Goal: Task Accomplishment & Management: Complete application form

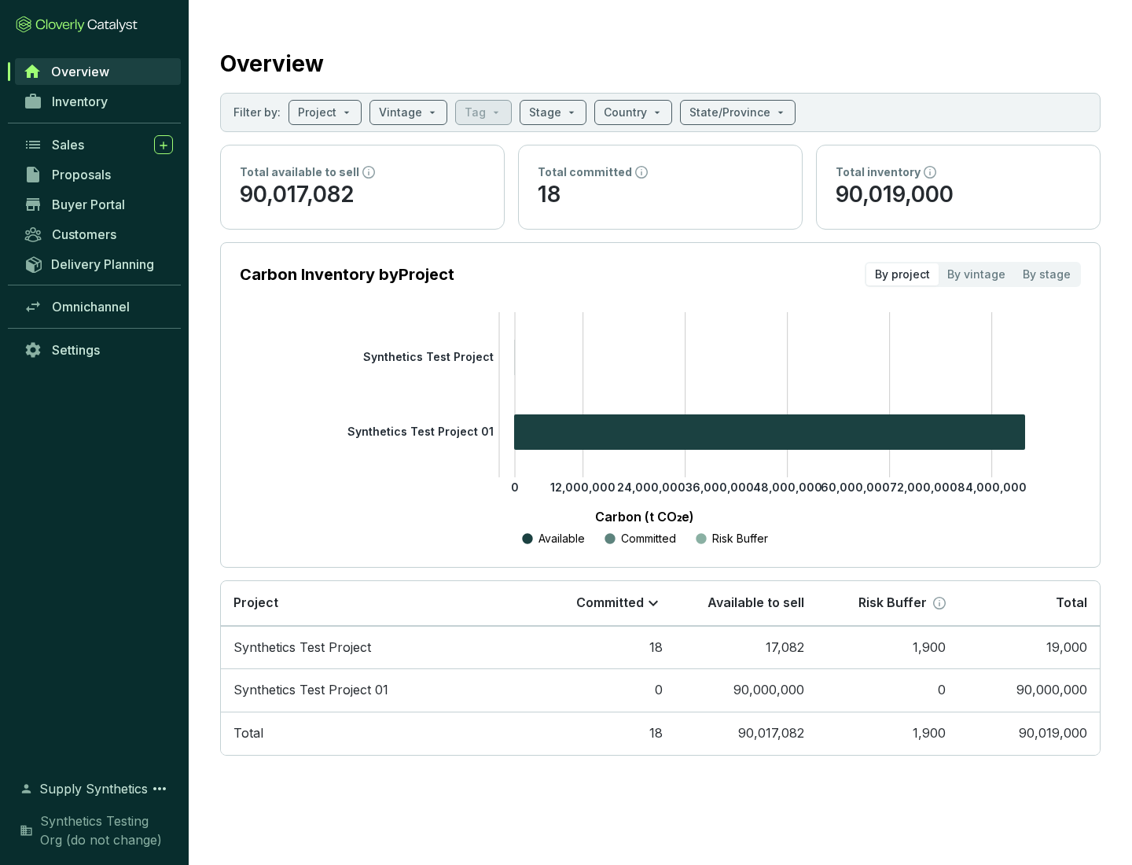
click at [98, 174] on span "Proposals" at bounding box center [81, 175] width 59 height 16
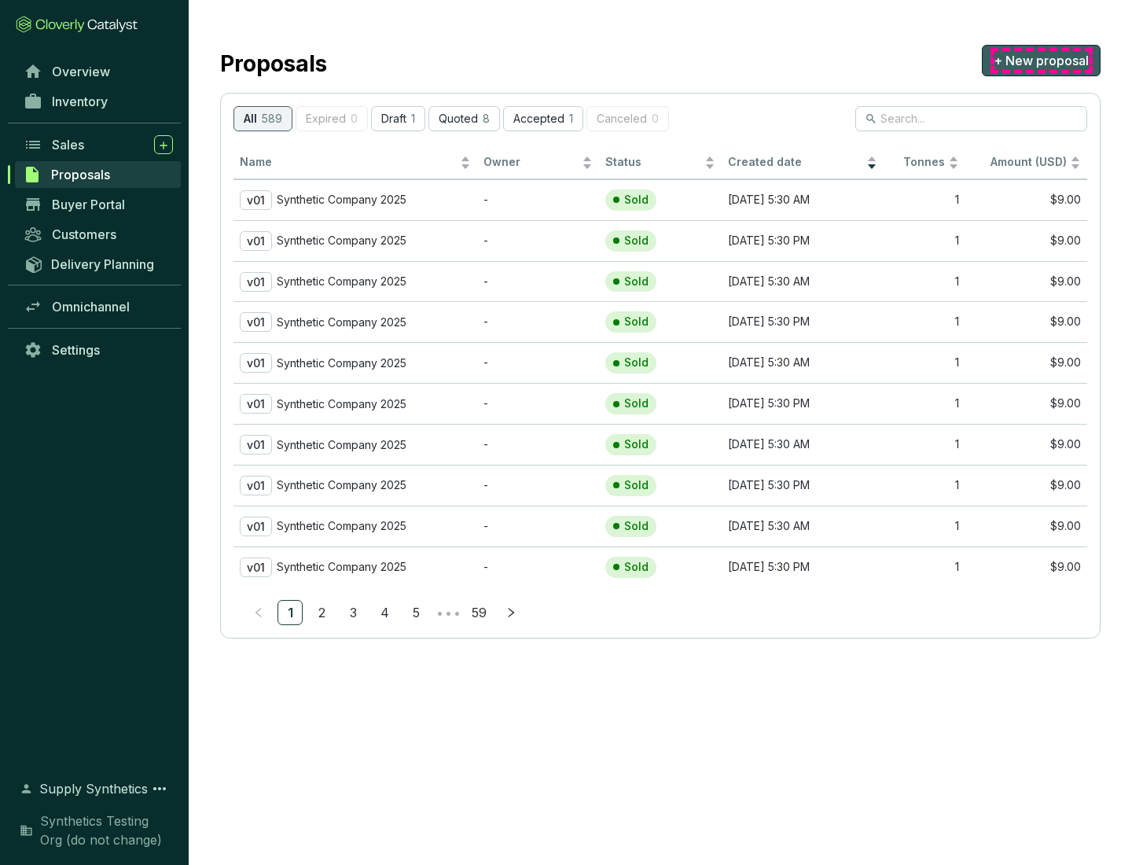
click at [1041, 61] on span "+ New proposal" at bounding box center [1040, 60] width 95 height 19
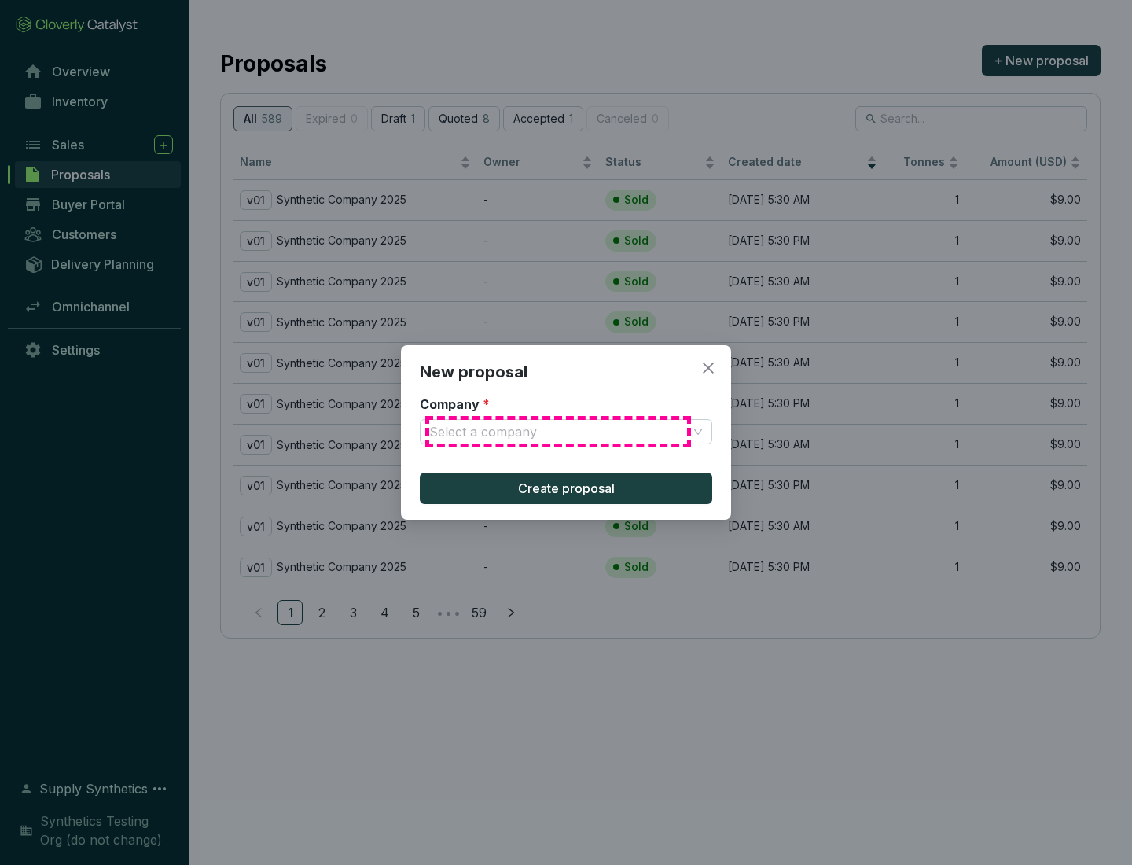
click at [558, 432] on input "Company *" at bounding box center [558, 432] width 258 height 24
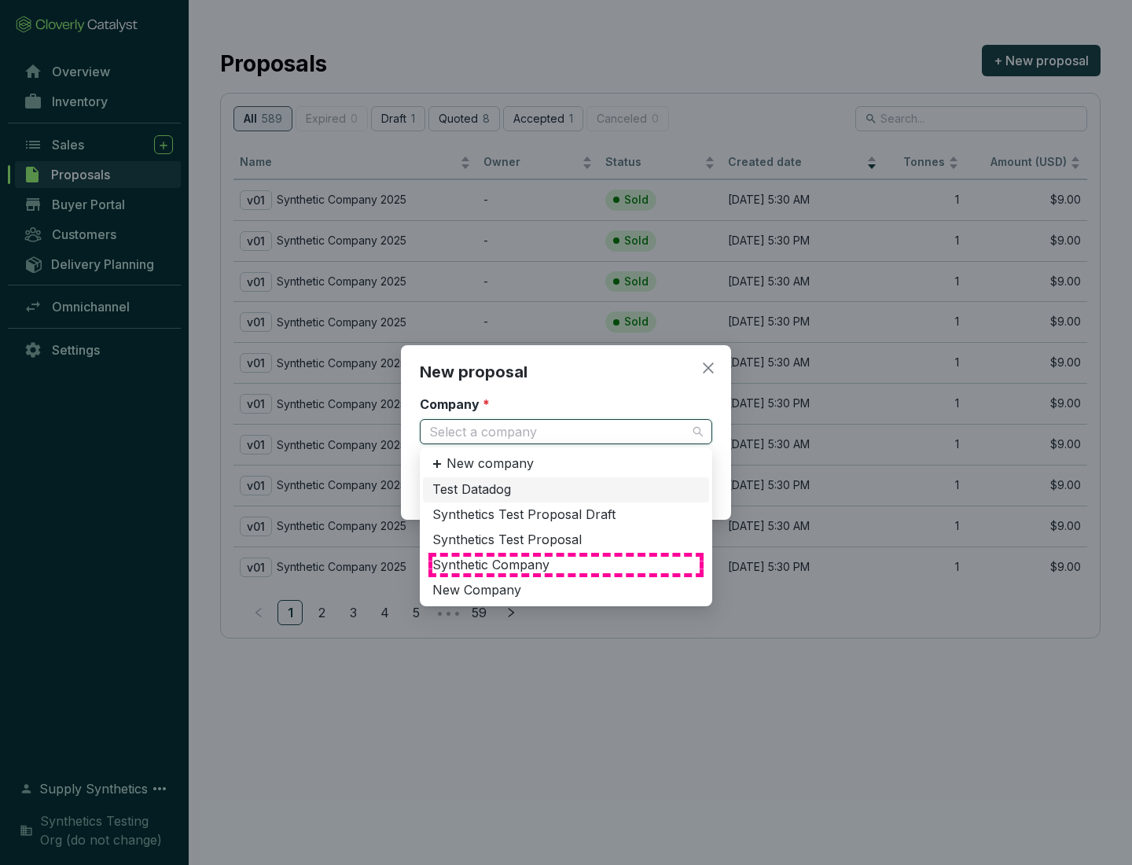
click at [566, 564] on div "Synthetic Company" at bounding box center [565, 564] width 267 height 17
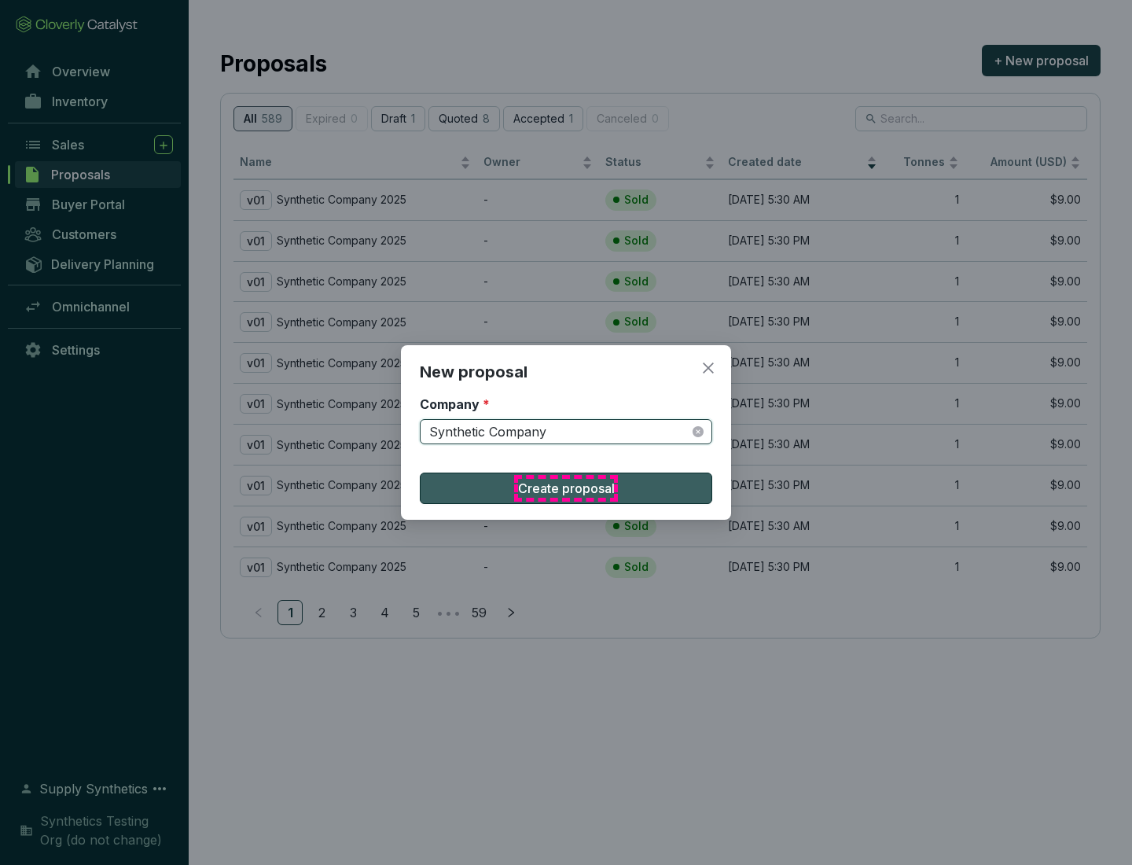
click at [566, 488] on span "Create proposal" at bounding box center [566, 488] width 97 height 19
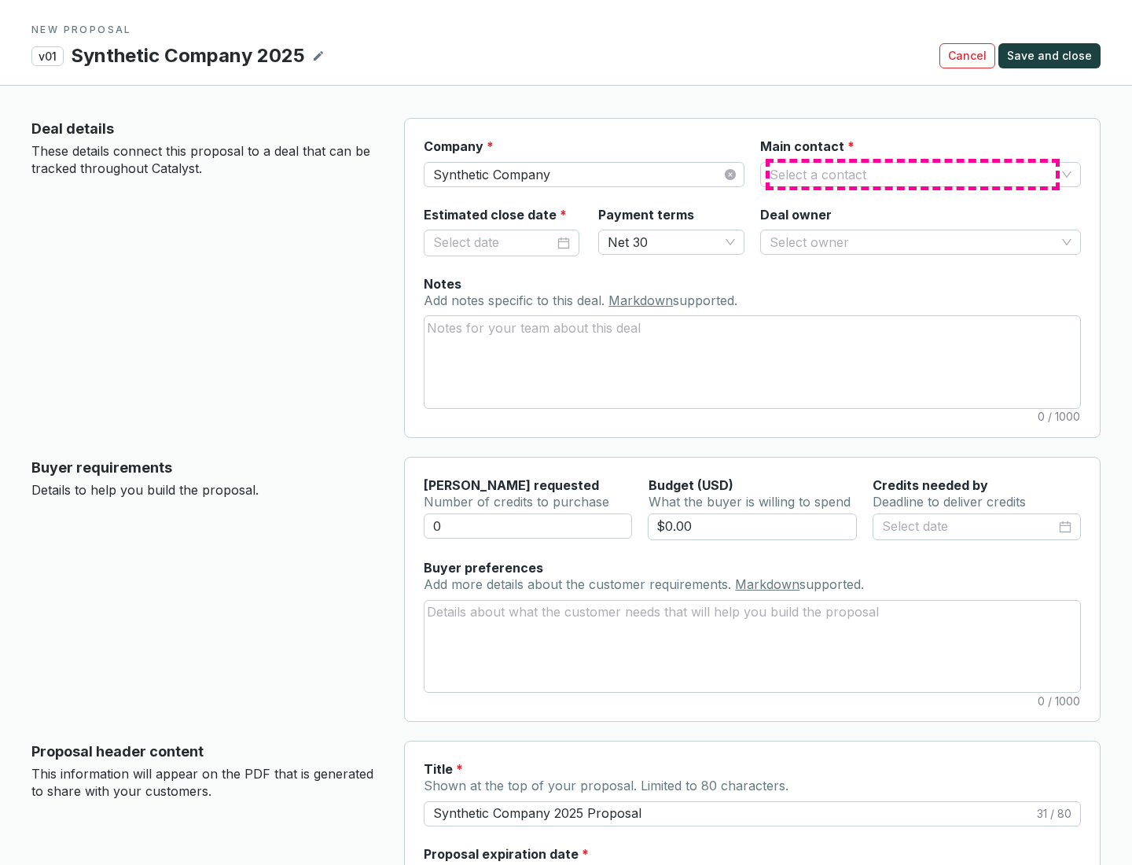
click at [913, 174] on input "Main contact *" at bounding box center [912, 175] width 286 height 24
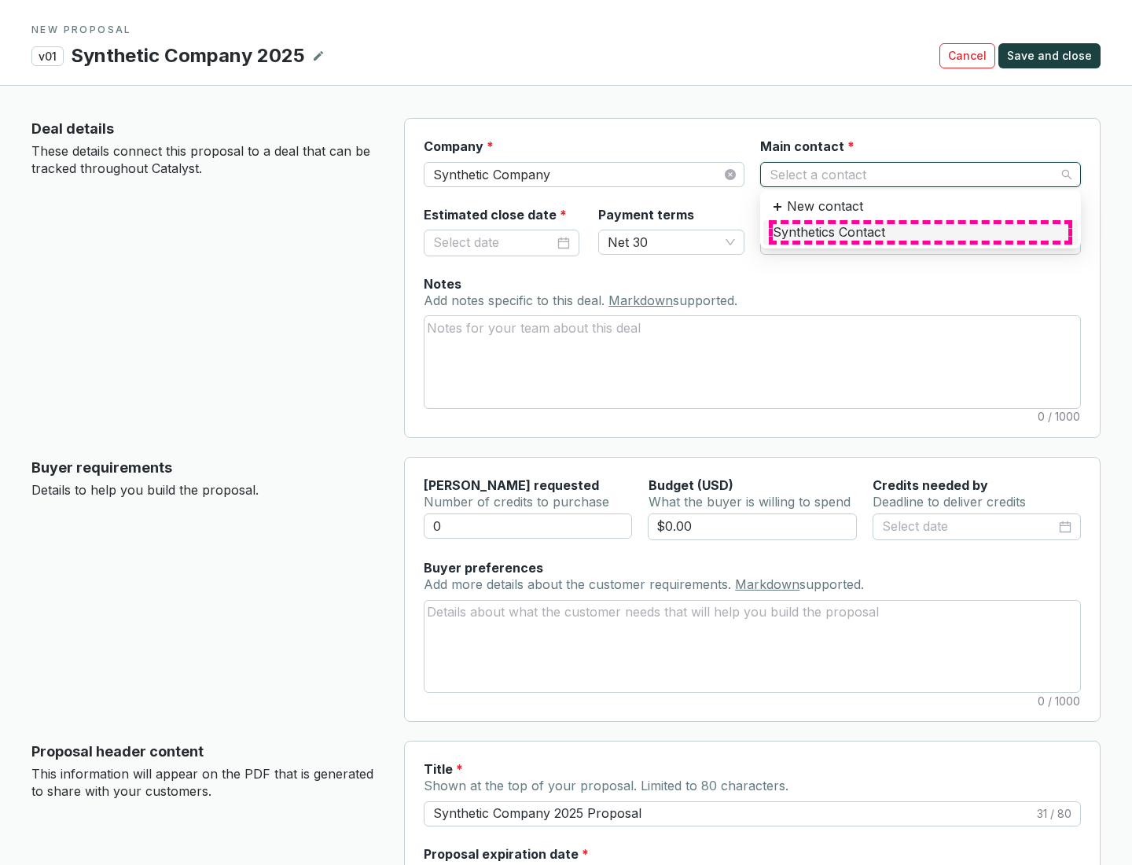
click at [920, 232] on div "Synthetics Contact" at bounding box center [921, 232] width 296 height 17
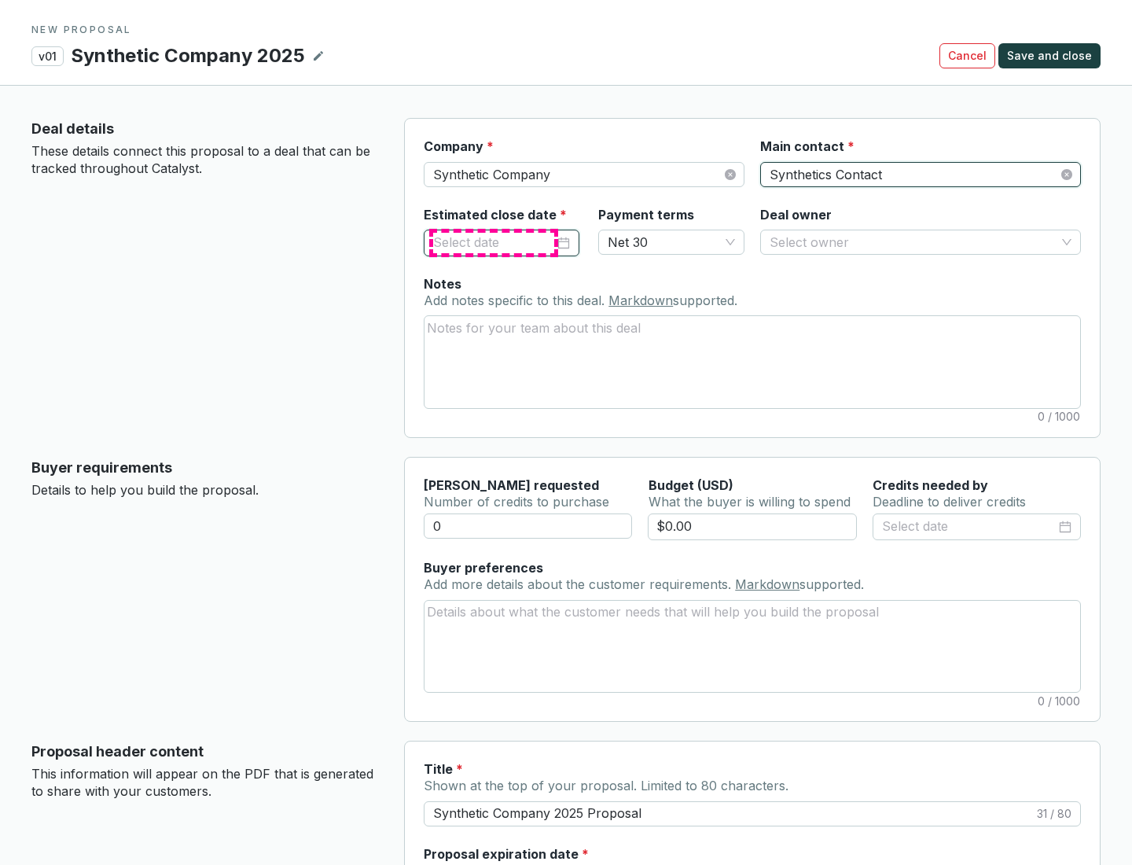
click at [494, 242] on input "Estimated close date *" at bounding box center [493, 243] width 121 height 20
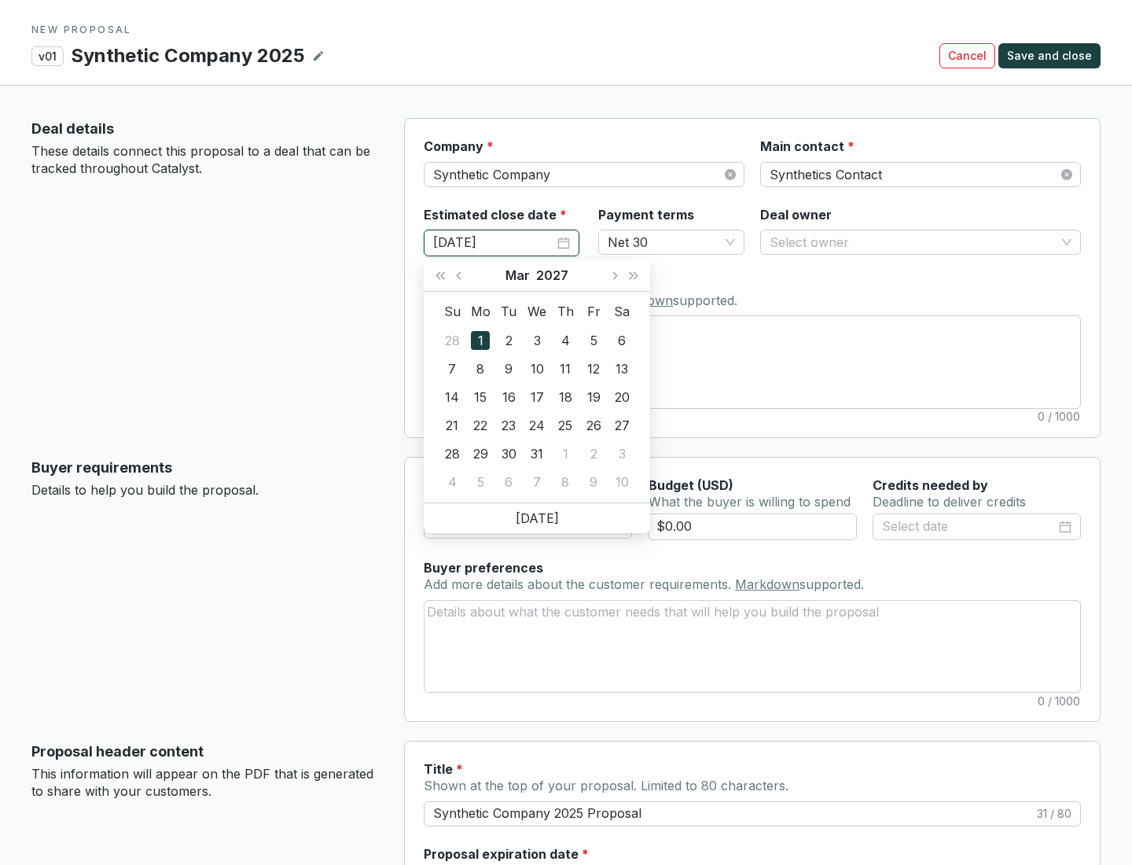
type input "[DATE]"
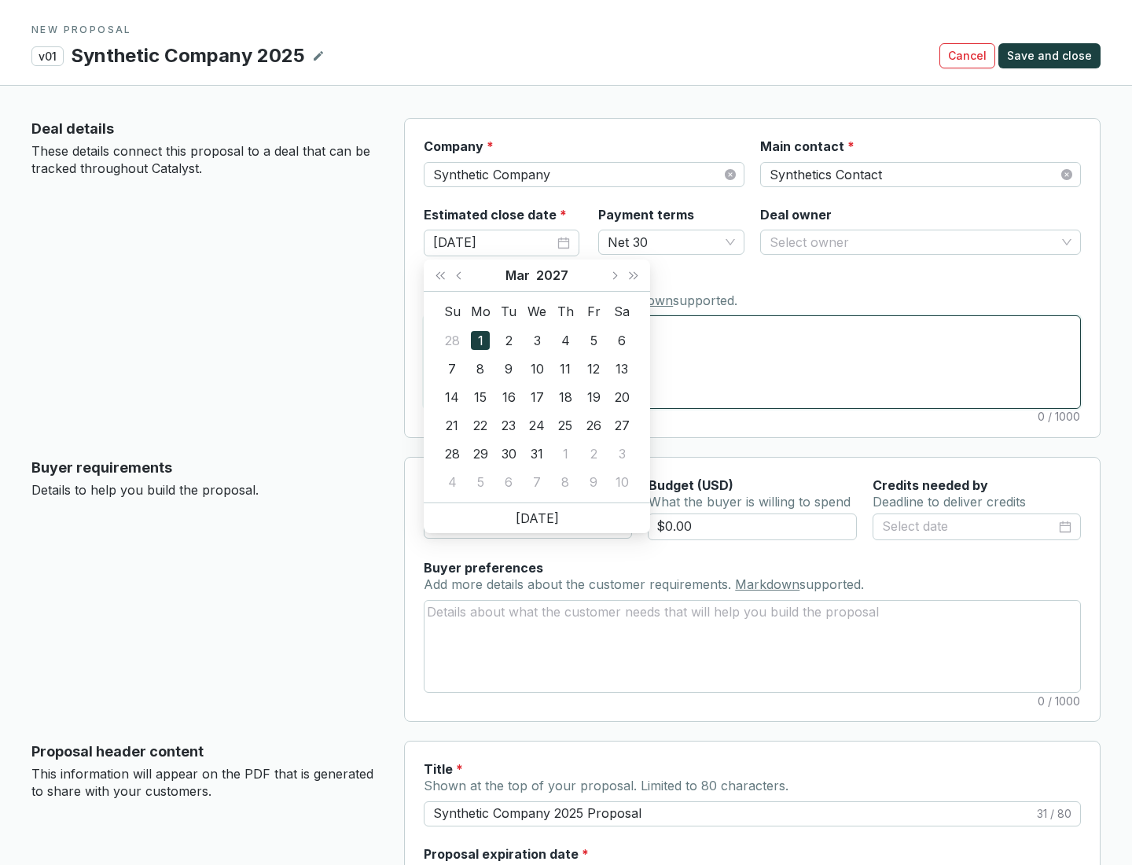
click at [752, 362] on textarea "Notes Add notes specific to this deal. Markdown supported." at bounding box center [752, 361] width 656 height 91
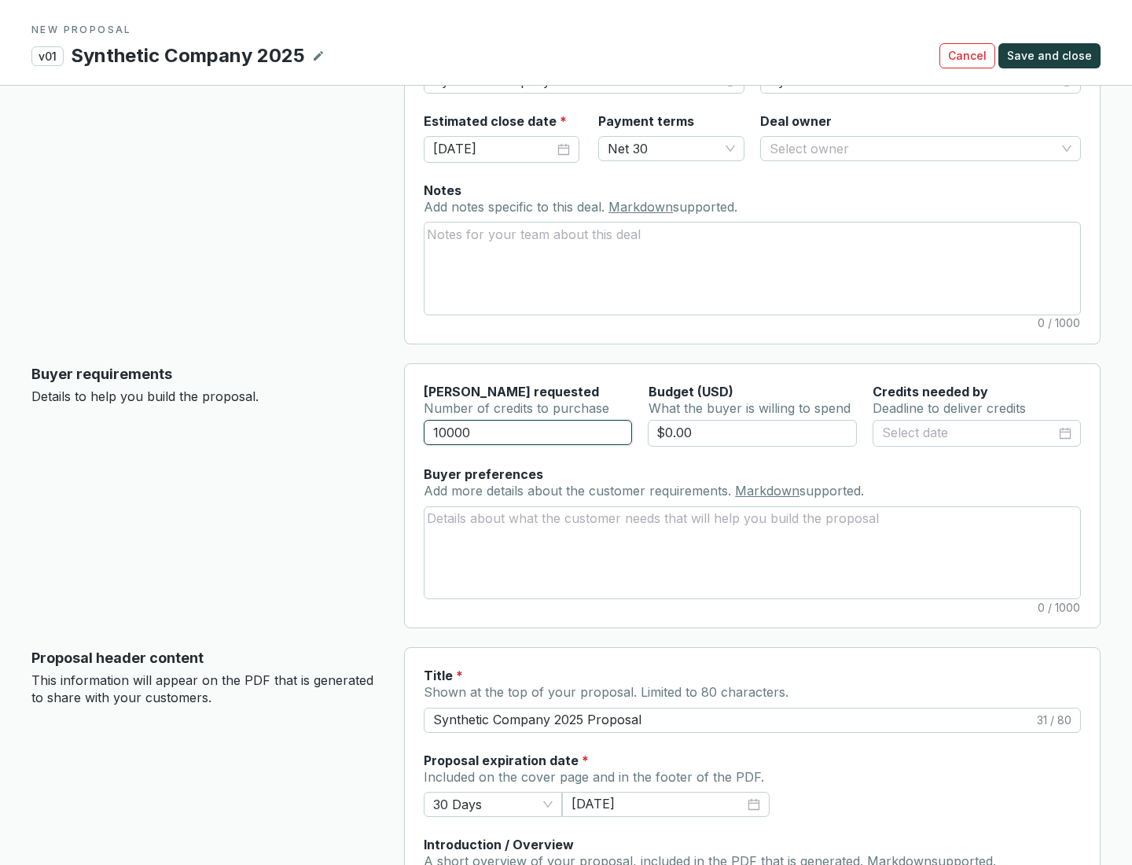
scroll to position [94, 0]
type input "10000"
type input "$0.00"
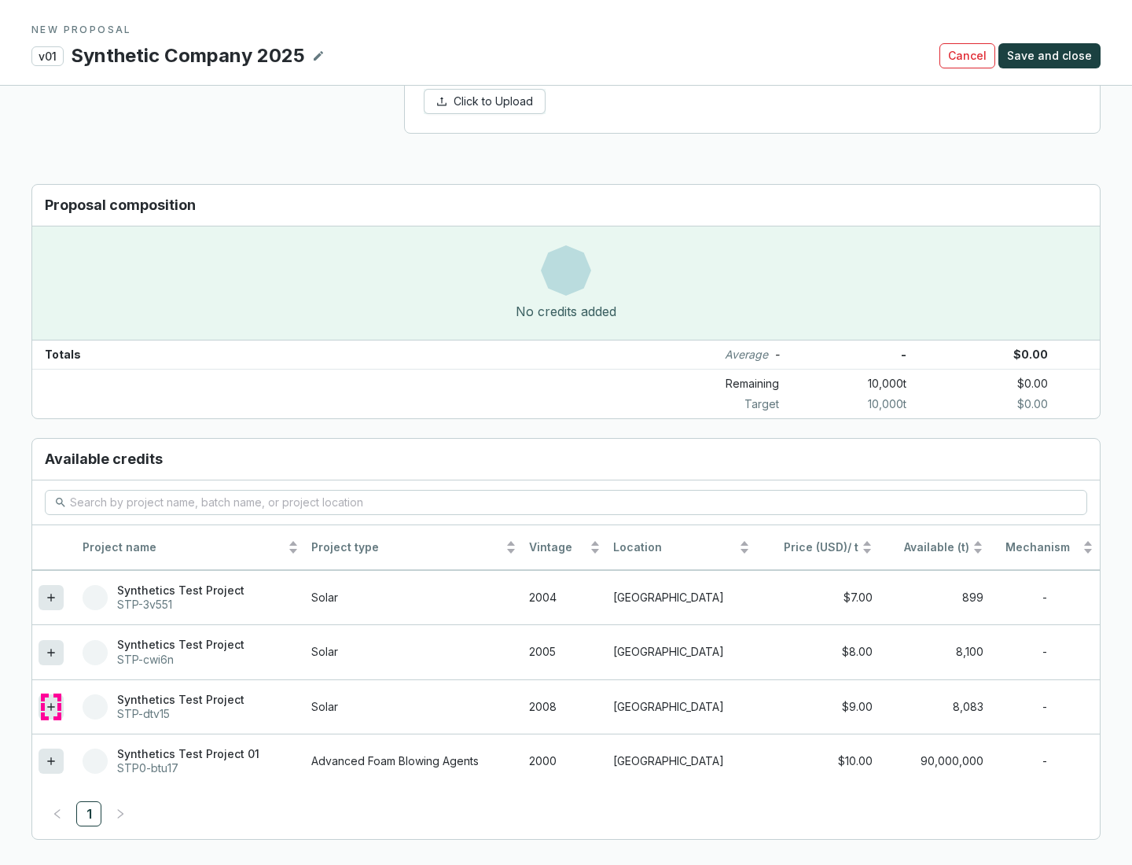
click at [51, 707] on icon at bounding box center [50, 706] width 7 height 7
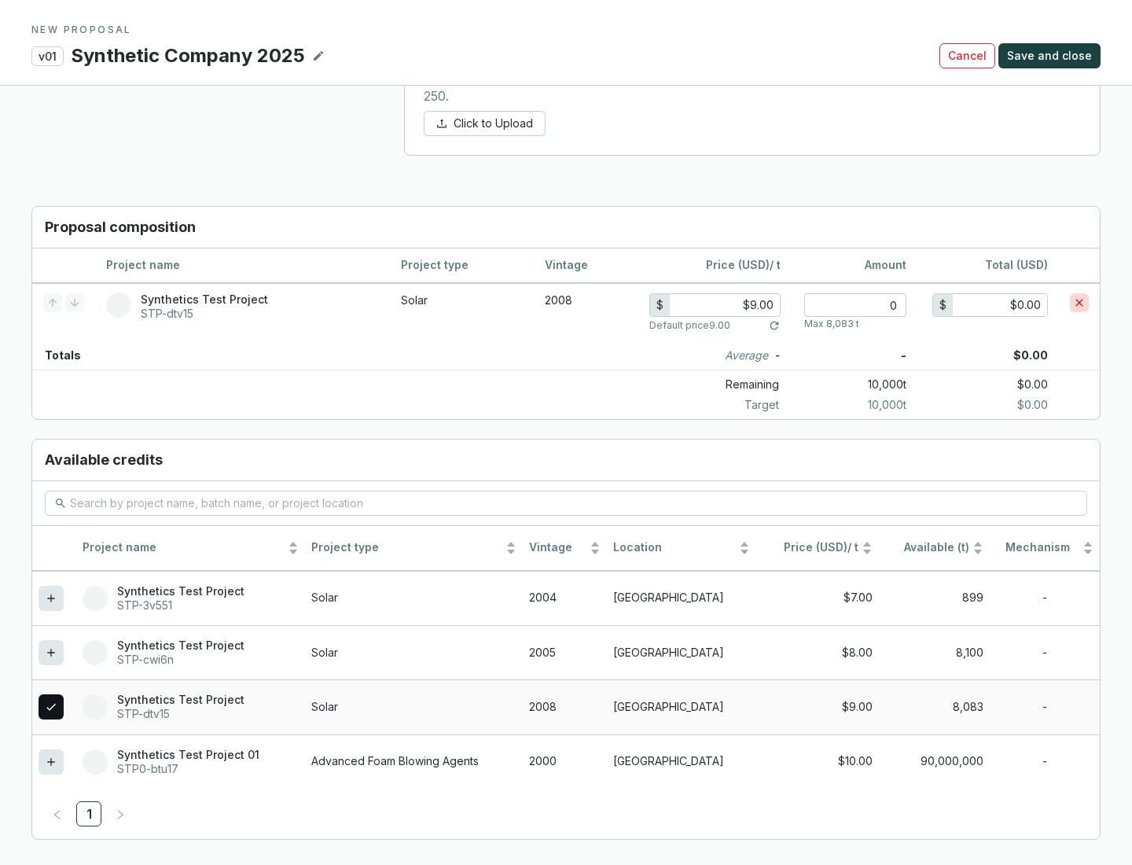
scroll to position [904, 0]
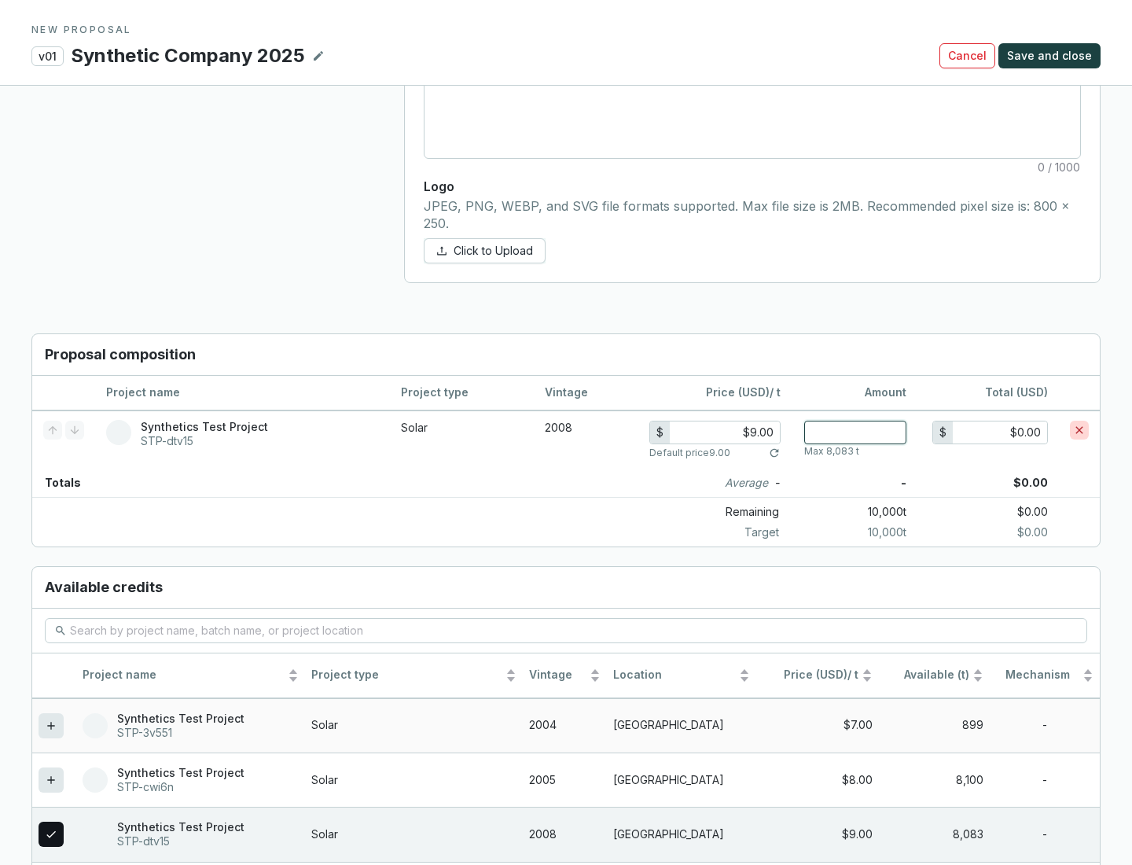
type input "1"
type input "$9.00"
type input "1"
click at [1052, 56] on span "Save and close" at bounding box center [1049, 56] width 85 height 16
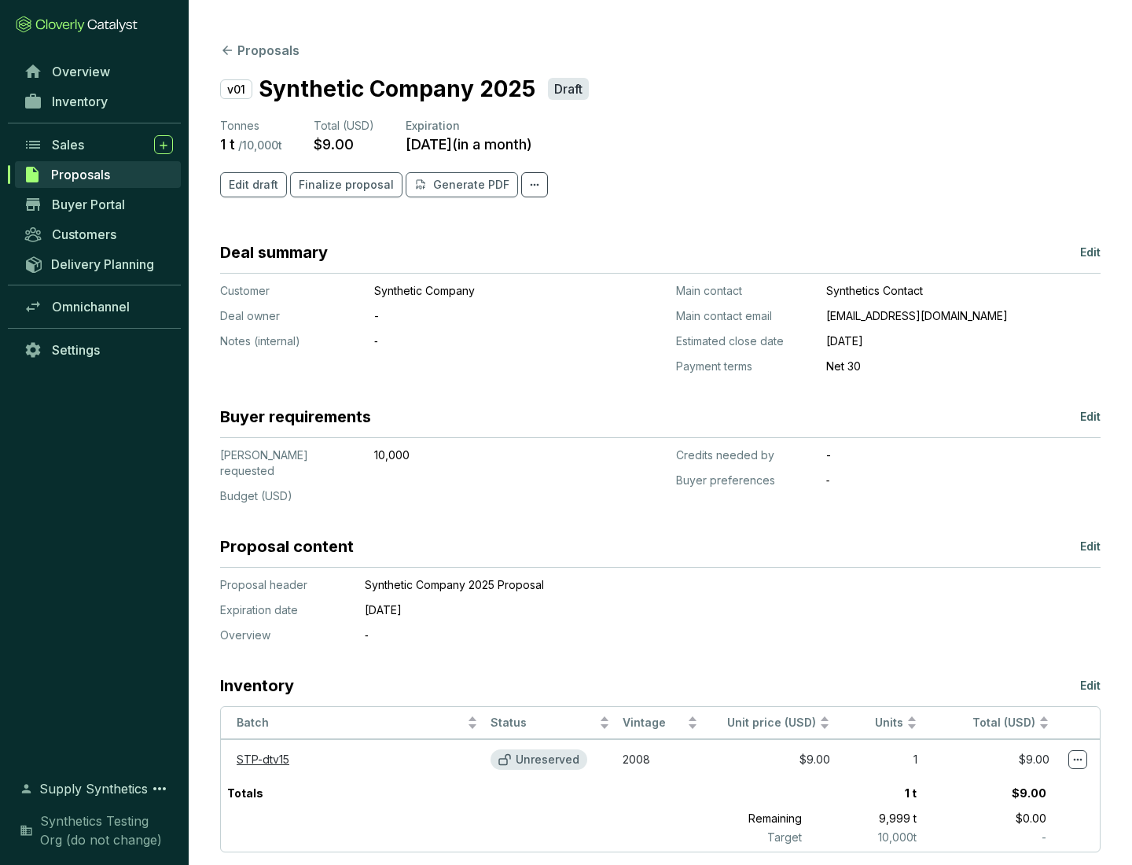
click at [341, 185] on span "Finalize proposal" at bounding box center [346, 185] width 95 height 16
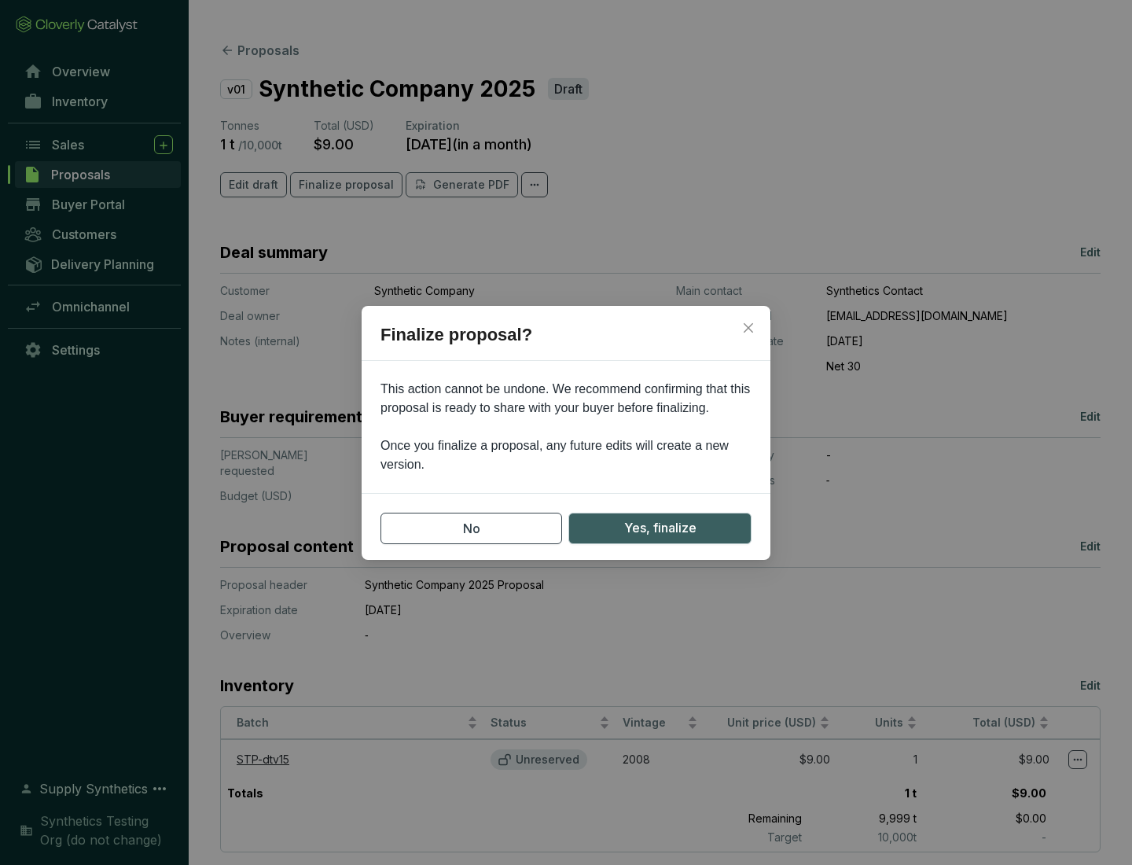
click at [659, 527] on span "Yes, finalize" at bounding box center [660, 528] width 72 height 20
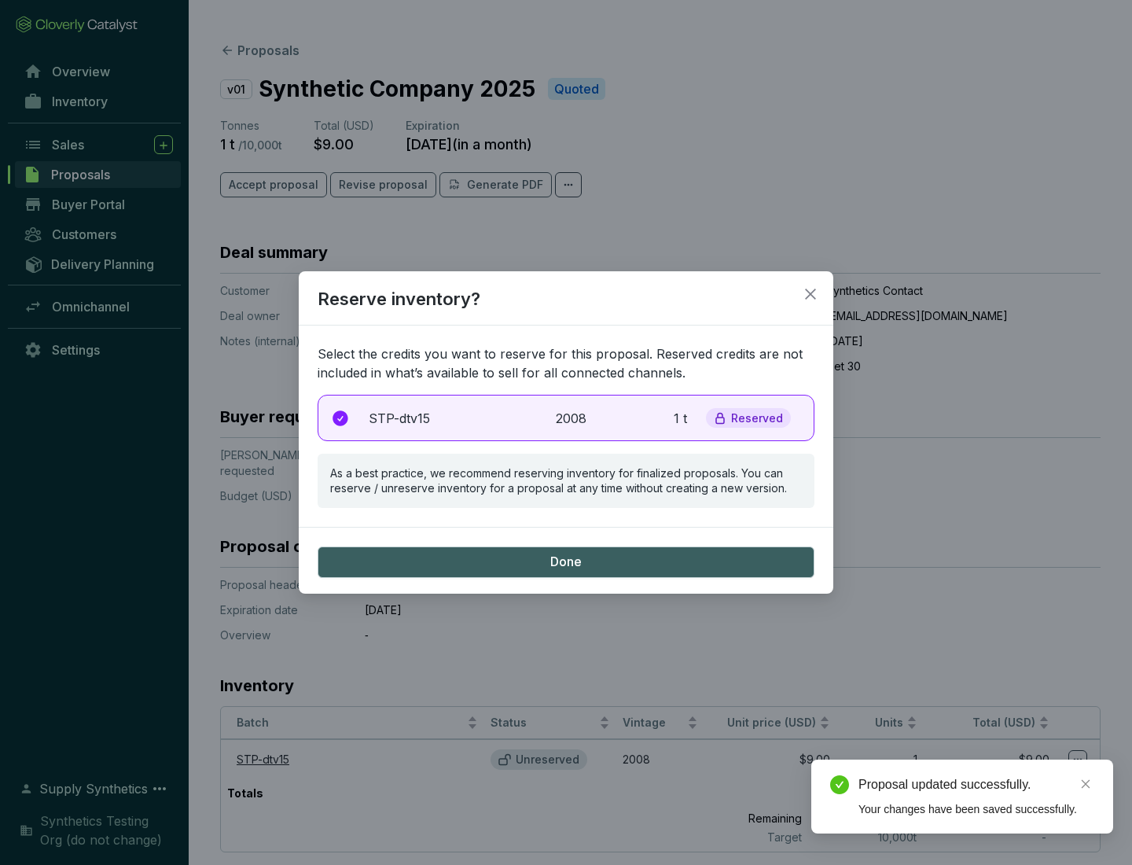
click at [566, 417] on p "2008" at bounding box center [573, 418] width 35 height 19
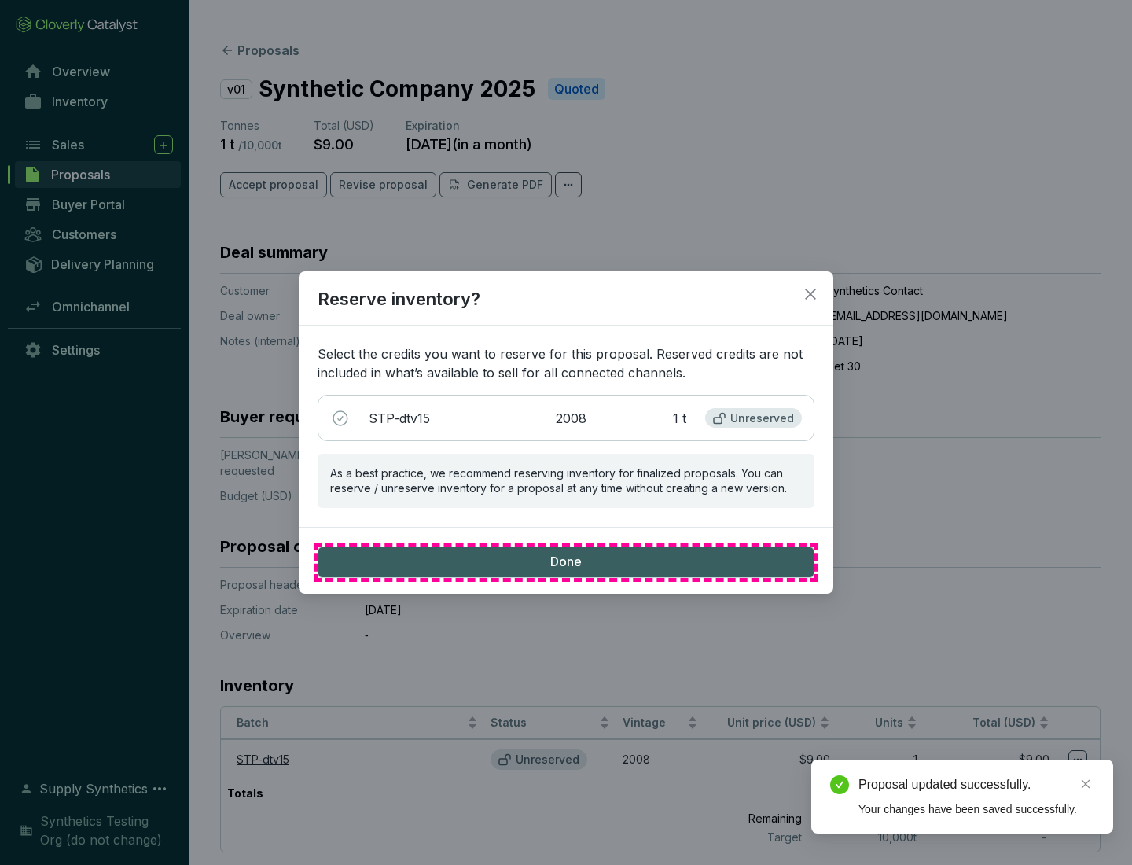
click at [566, 561] on span "Done" at bounding box center [565, 561] width 31 height 17
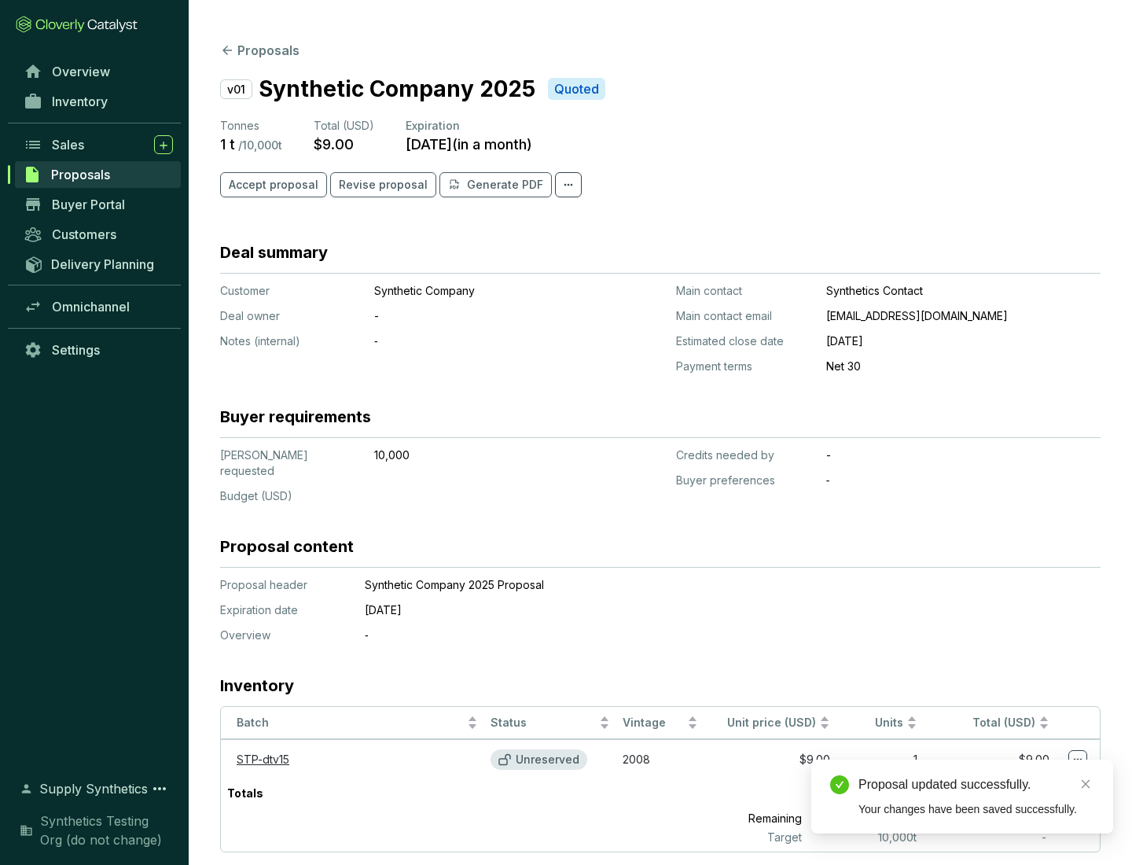
click at [976, 784] on div "Proposal updated successfully." at bounding box center [976, 784] width 236 height 19
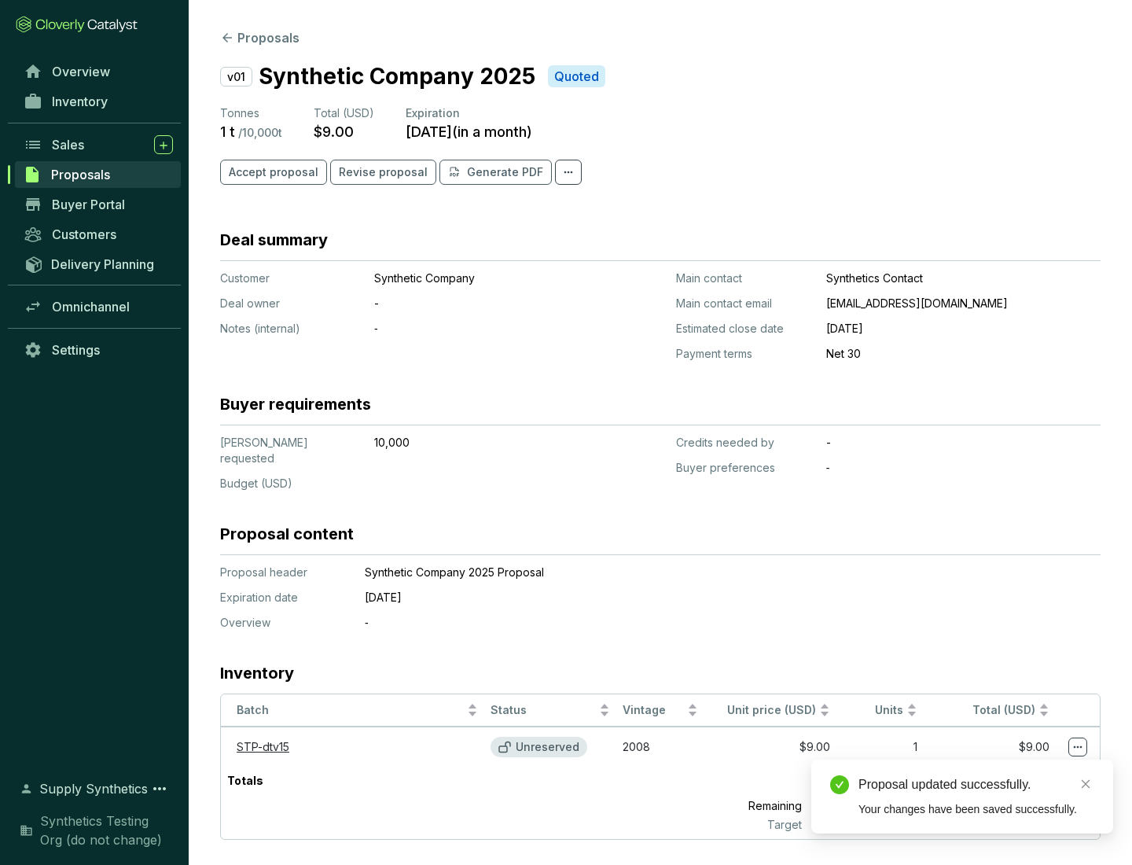
click at [1078, 746] on icon at bounding box center [1078, 747] width 9 height 2
click at [1030, 766] on div "Proposal updated successfully. Your changes have been saved successfully." at bounding box center [962, 796] width 302 height 74
click at [976, 784] on div "Proposal updated successfully." at bounding box center [976, 784] width 236 height 19
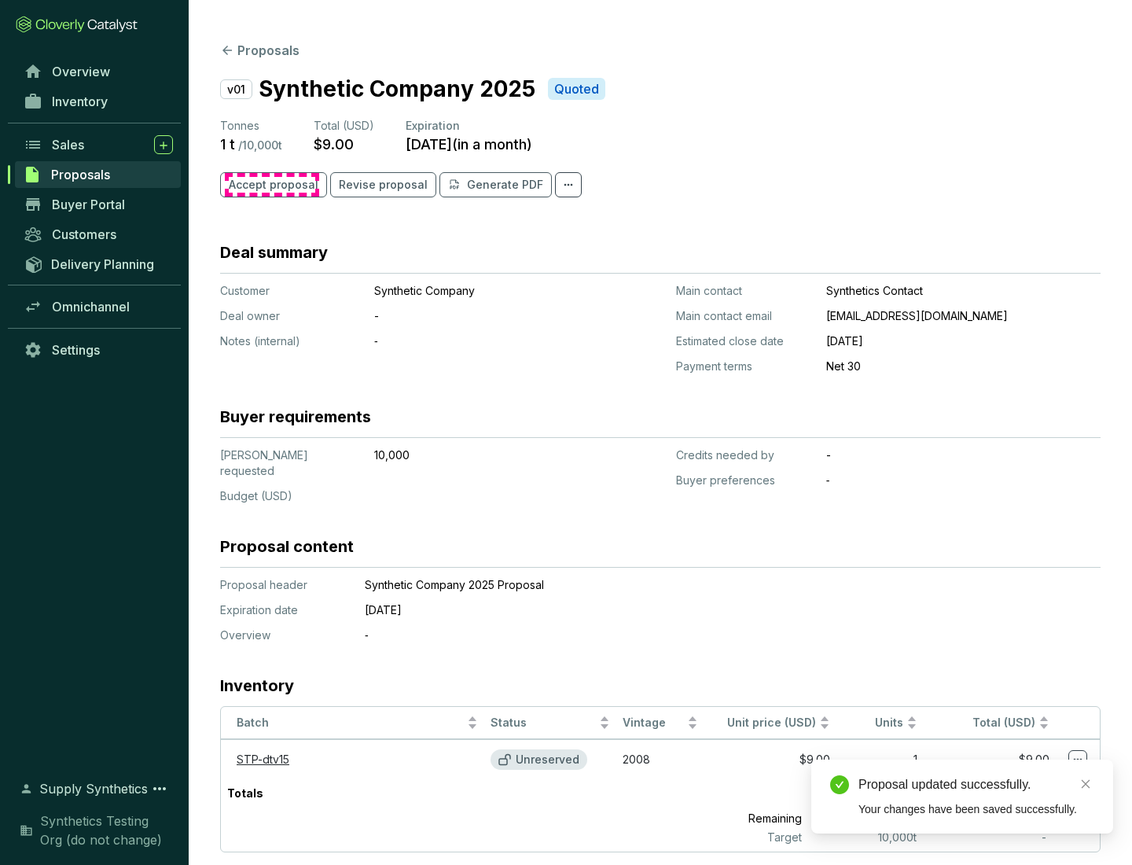
click at [271, 185] on span "Accept proposal" at bounding box center [274, 185] width 90 height 16
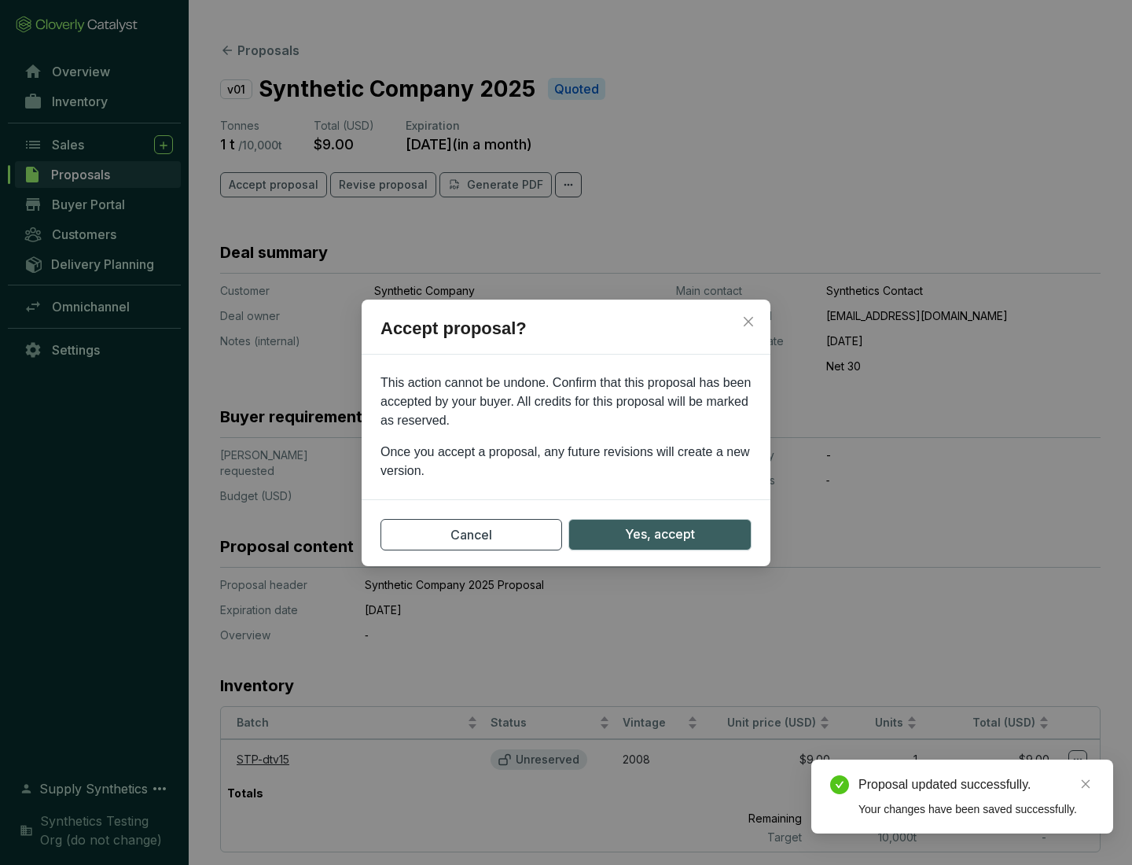
click at [659, 534] on span "Yes, accept" at bounding box center [660, 534] width 70 height 20
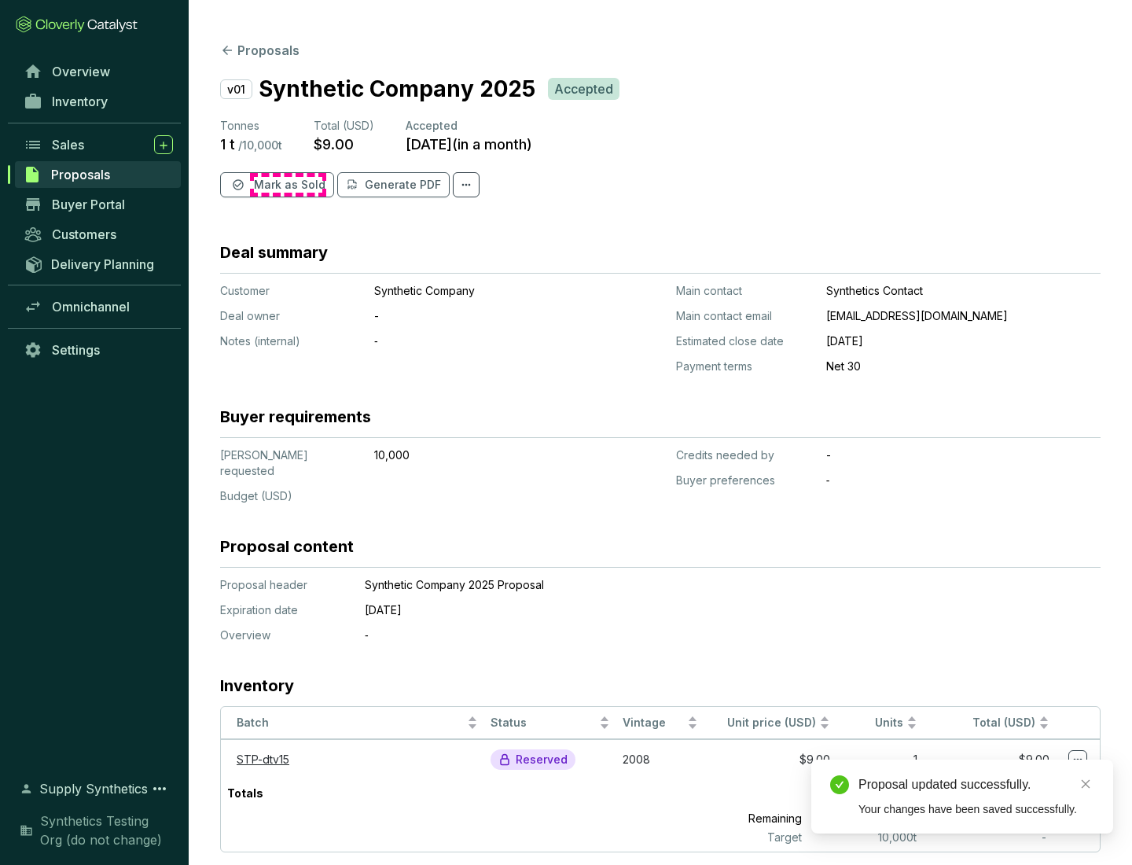
click at [288, 185] on span "Mark as Sold" at bounding box center [290, 185] width 72 height 16
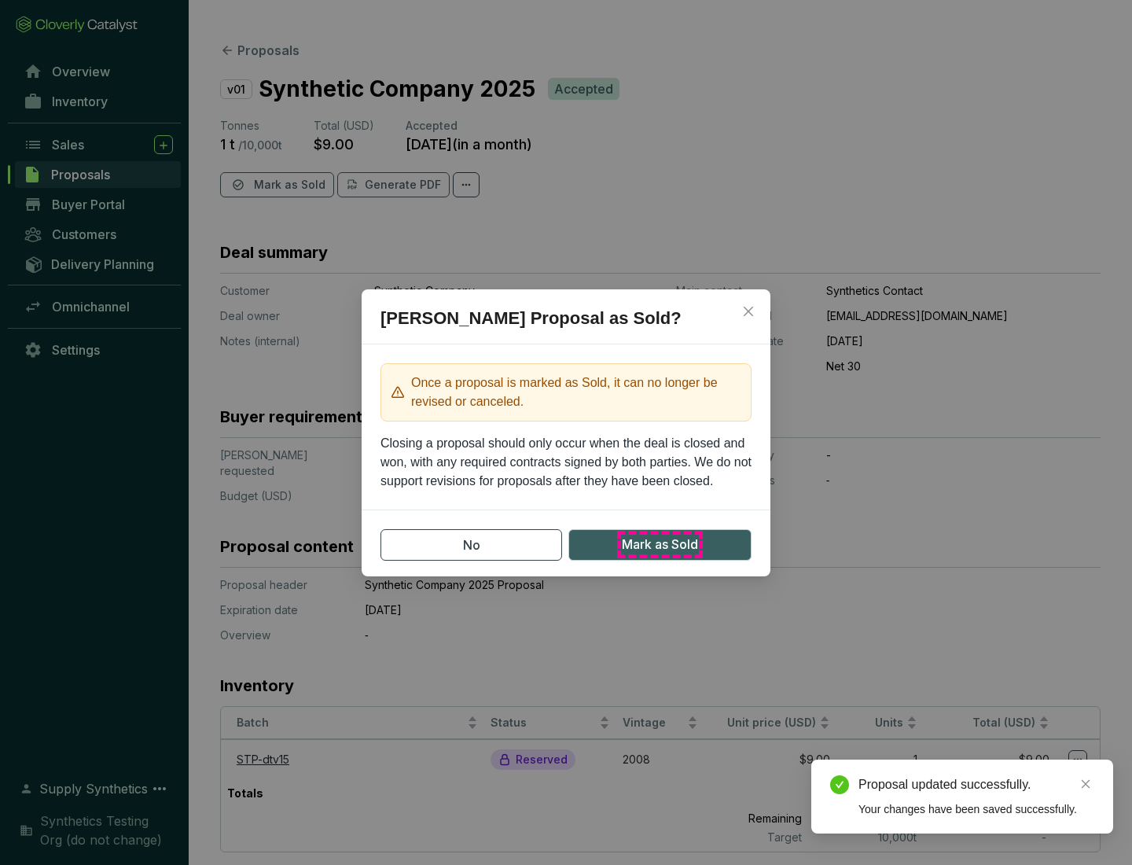
click at [659, 544] on span "Mark as Sold" at bounding box center [660, 544] width 76 height 20
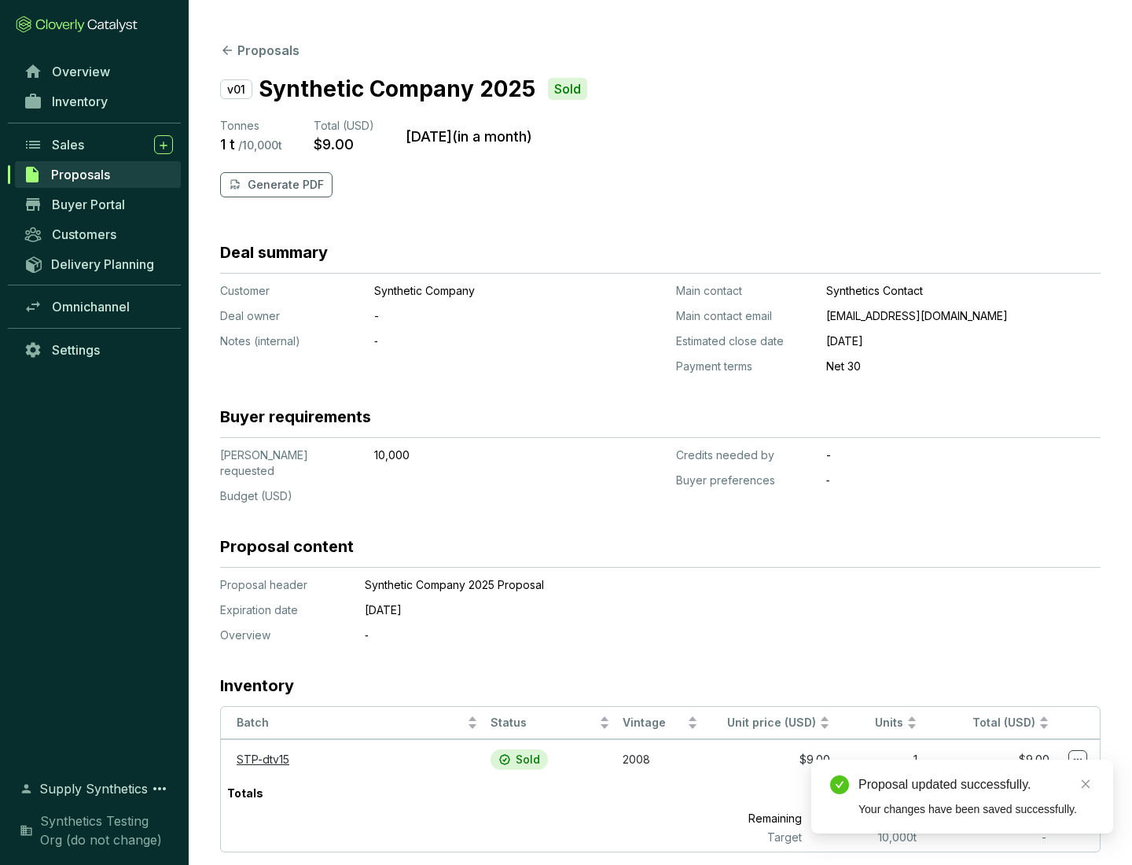
click at [284, 185] on p "Generate PDF" at bounding box center [286, 185] width 76 height 16
click at [976, 784] on div "Proposal updated successfully." at bounding box center [976, 784] width 236 height 19
